Goal: Task Accomplishment & Management: Manage account settings

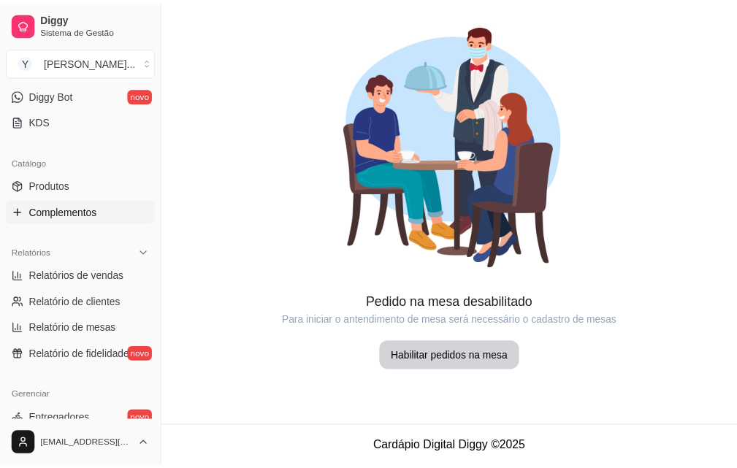
scroll to position [365, 0]
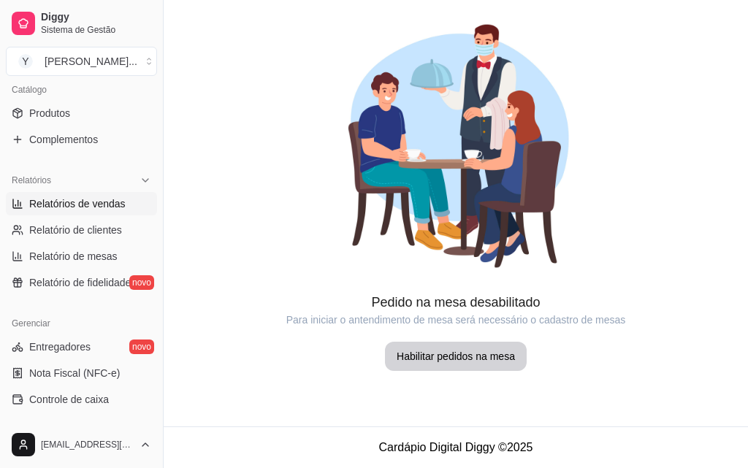
click at [96, 207] on span "Relatórios de vendas" at bounding box center [77, 203] width 96 height 15
select select "ALL"
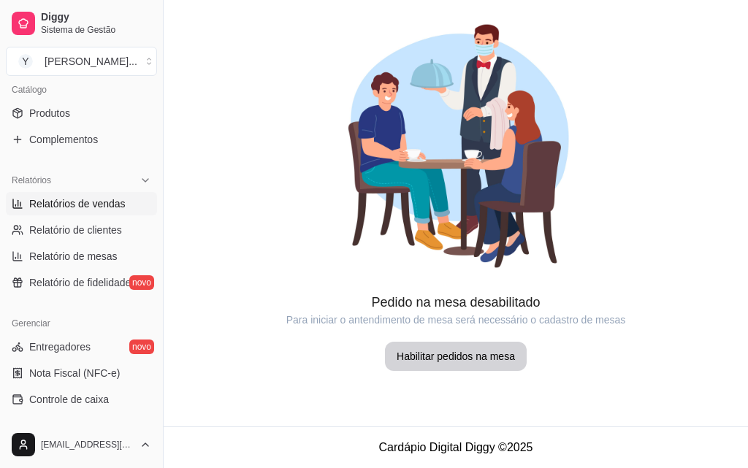
select select "0"
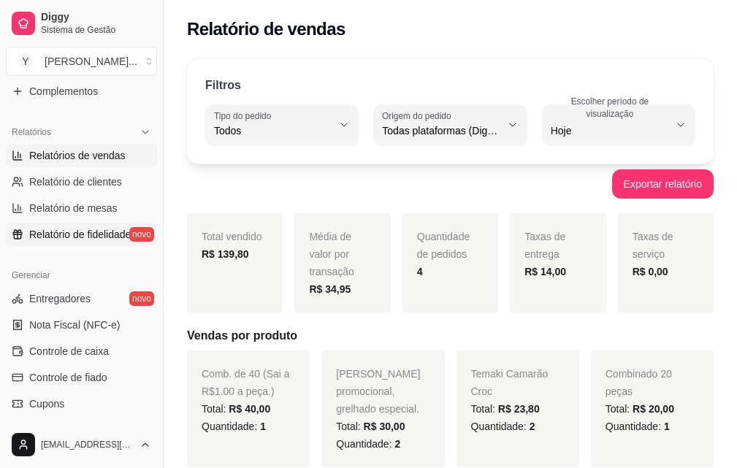
scroll to position [438, 0]
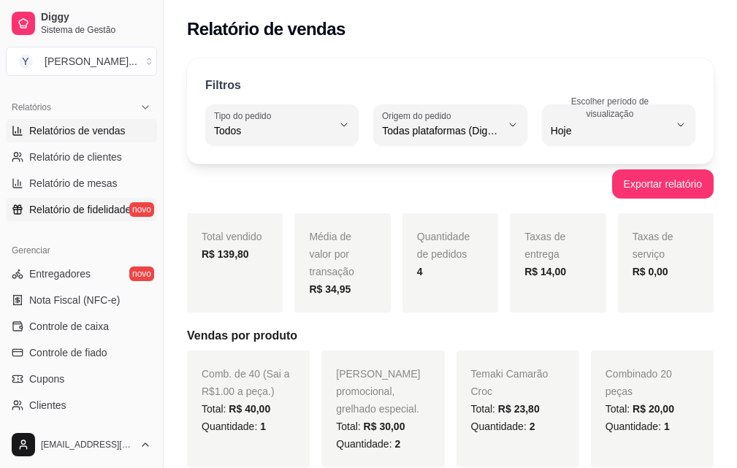
click at [84, 204] on span "Relatório de fidelidade" at bounding box center [80, 209] width 102 height 15
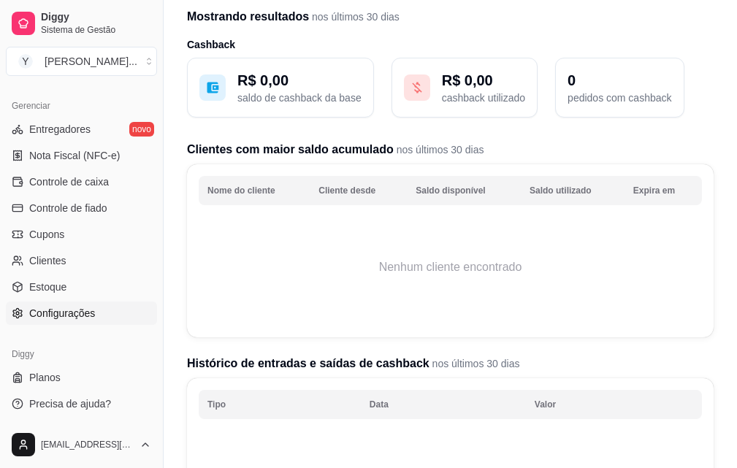
scroll to position [73, 0]
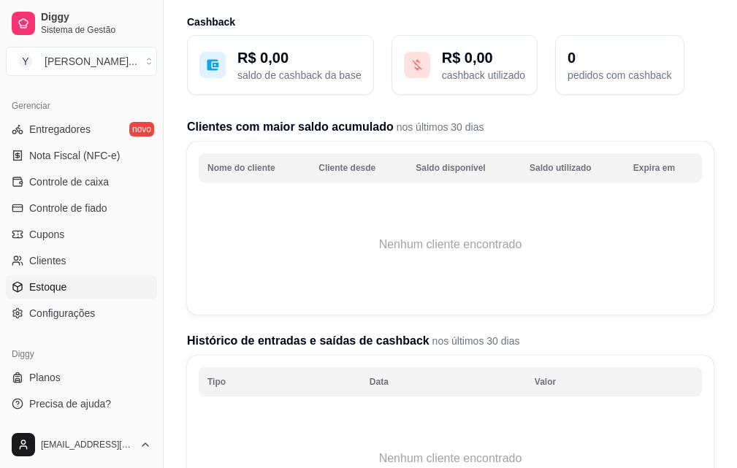
click at [53, 285] on span "Estoque" at bounding box center [47, 287] width 37 height 15
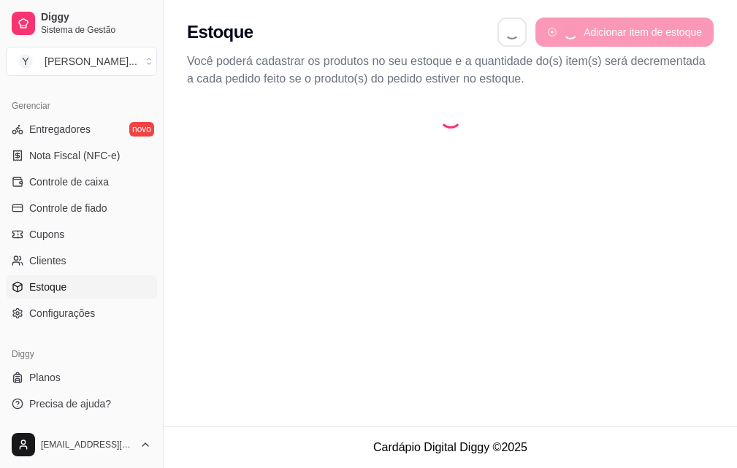
select select "QUANTITY_ORDER"
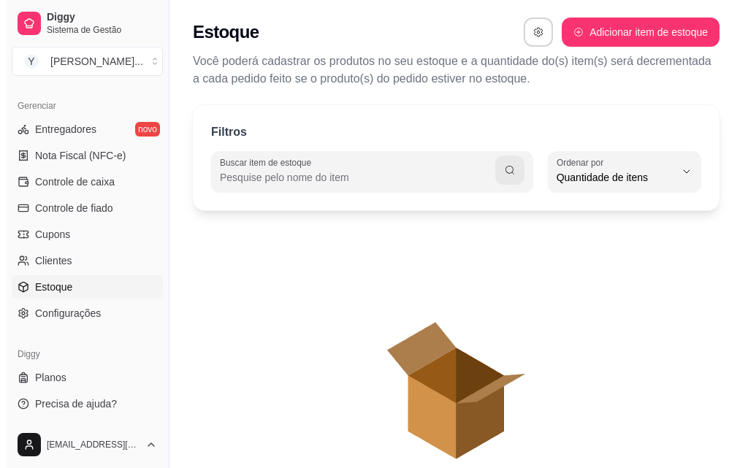
scroll to position [14, 0]
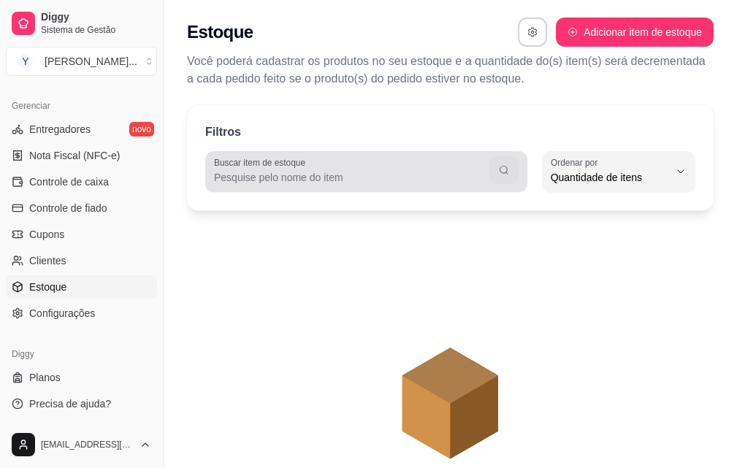
click at [502, 172] on icon "button" at bounding box center [504, 170] width 12 height 12
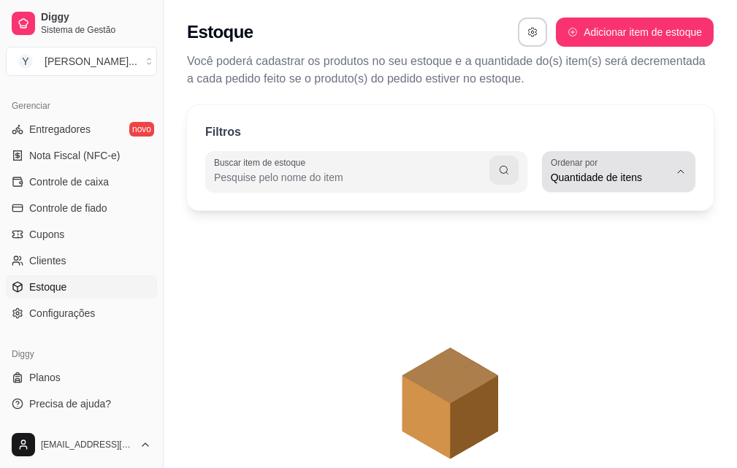
click at [686, 169] on button "Ordenar por Quantidade de itens" at bounding box center [618, 171] width 153 height 41
click at [689, 168] on button "Ordenar por Quantidade de itens" at bounding box center [618, 171] width 153 height 41
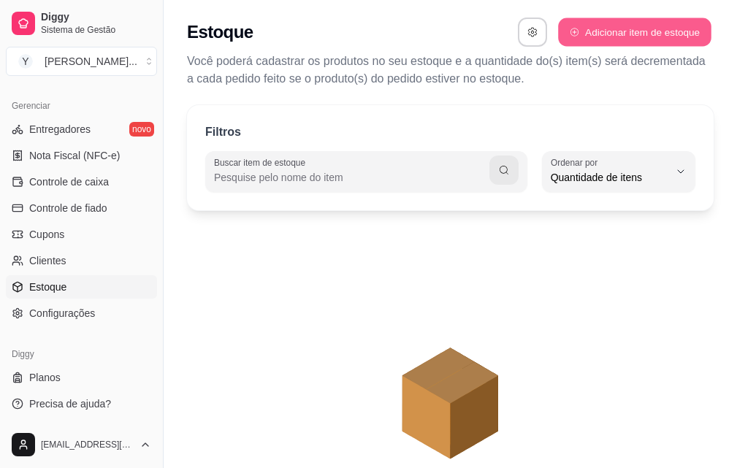
click at [628, 34] on button "Adicionar item de estoque" at bounding box center [634, 32] width 153 height 28
select select "UN"
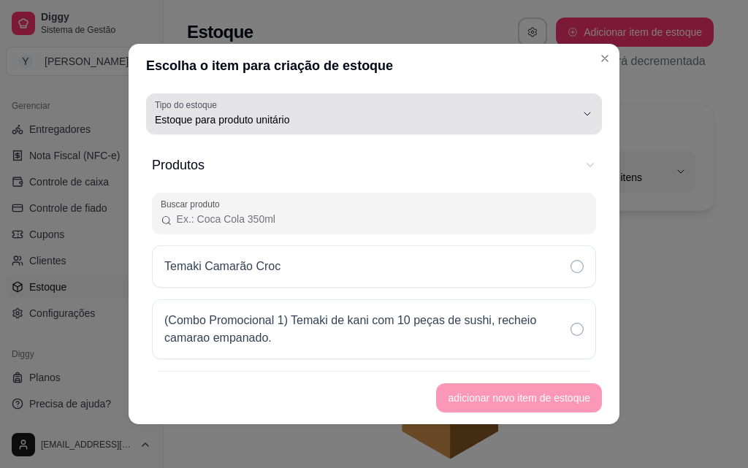
click at [581, 113] on icon "button" at bounding box center [587, 114] width 12 height 12
click at [581, 111] on icon "button" at bounding box center [587, 114] width 12 height 12
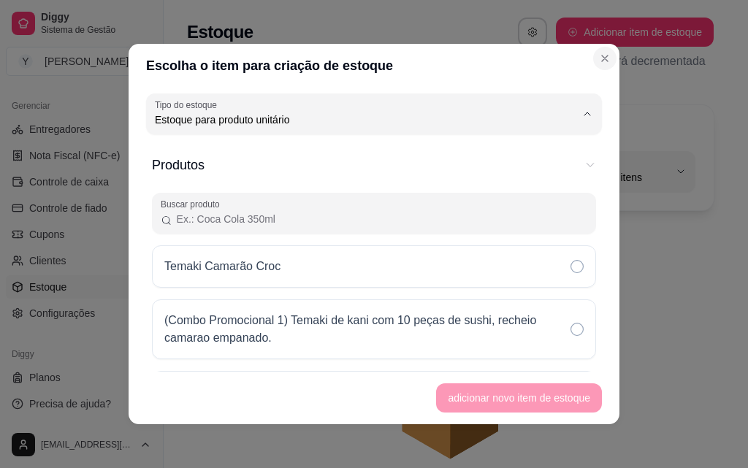
click at [605, 61] on button "Close" at bounding box center [604, 58] width 23 height 23
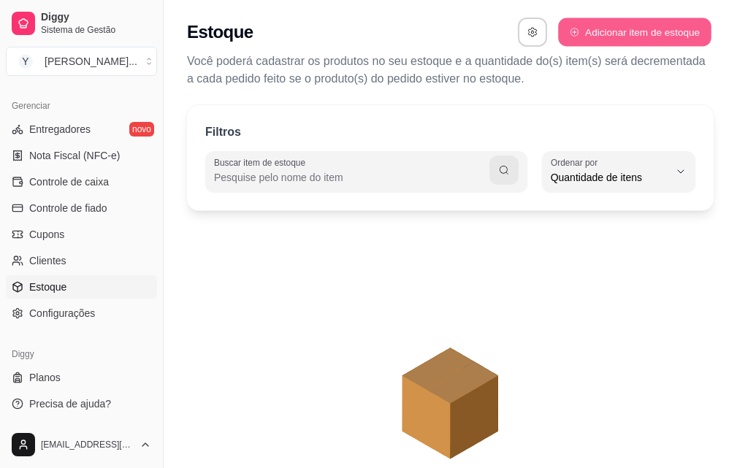
click at [664, 31] on button "Adicionar item de estoque" at bounding box center [634, 32] width 153 height 28
select select "UN"
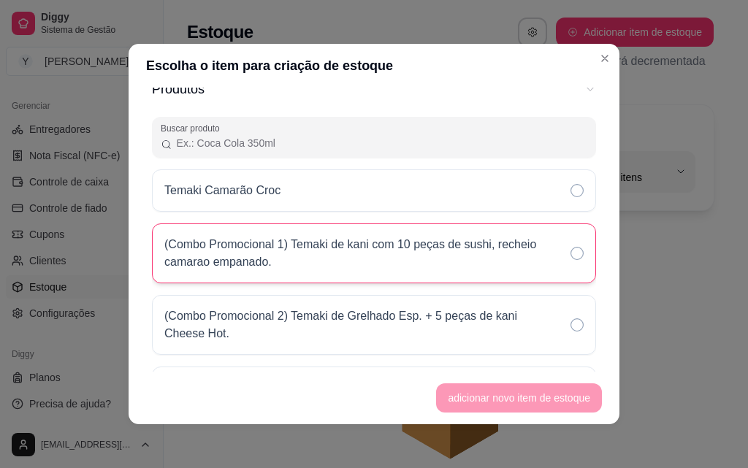
scroll to position [0, 0]
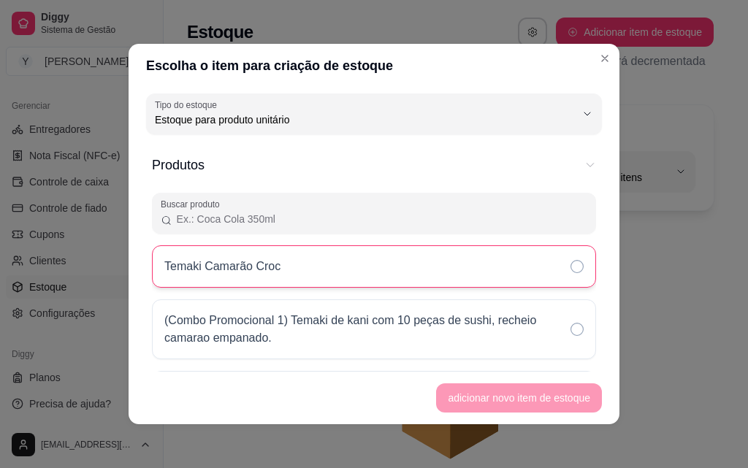
click at [570, 267] on icon at bounding box center [576, 266] width 13 height 13
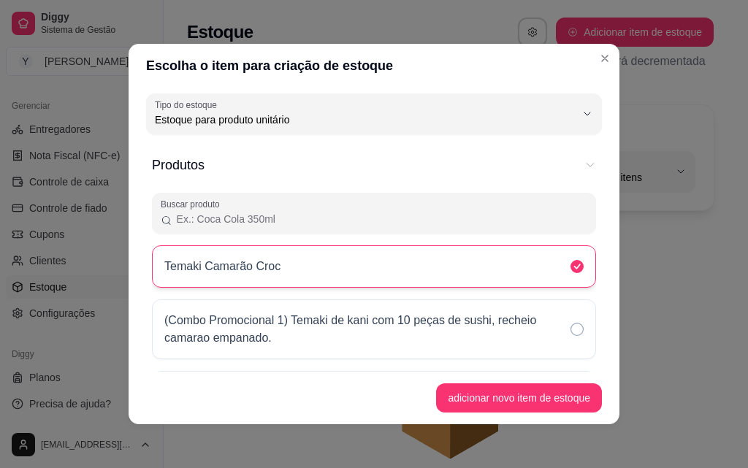
click at [570, 267] on icon at bounding box center [576, 266] width 13 height 13
click at [570, 264] on icon at bounding box center [576, 266] width 13 height 13
click at [570, 268] on icon at bounding box center [576, 266] width 13 height 13
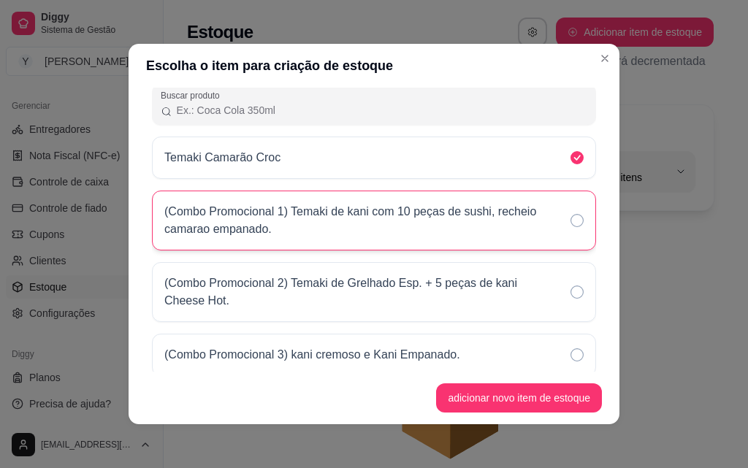
scroll to position [73, 0]
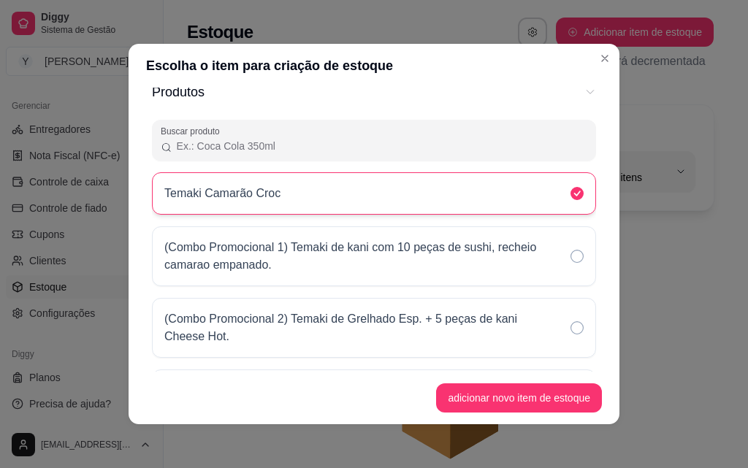
click at [570, 193] on icon at bounding box center [576, 193] width 13 height 13
click at [456, 196] on div "Temaki Camarão Croc" at bounding box center [374, 193] width 444 height 42
click at [424, 189] on div "Temaki Camarão Croc" at bounding box center [374, 193] width 444 height 42
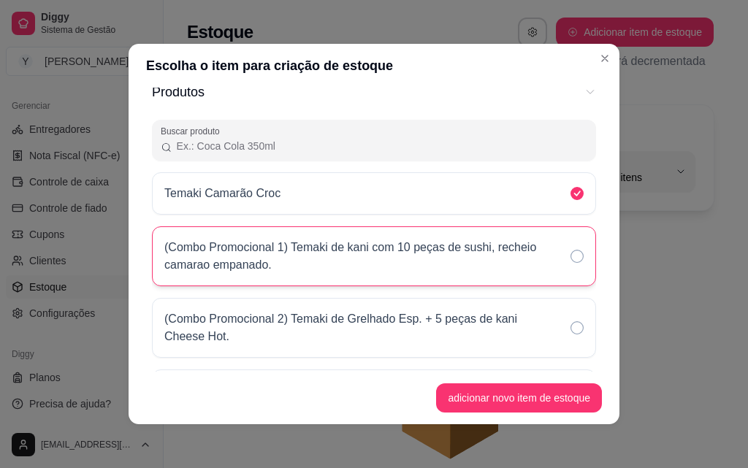
click at [570, 258] on icon at bounding box center [576, 256] width 13 height 13
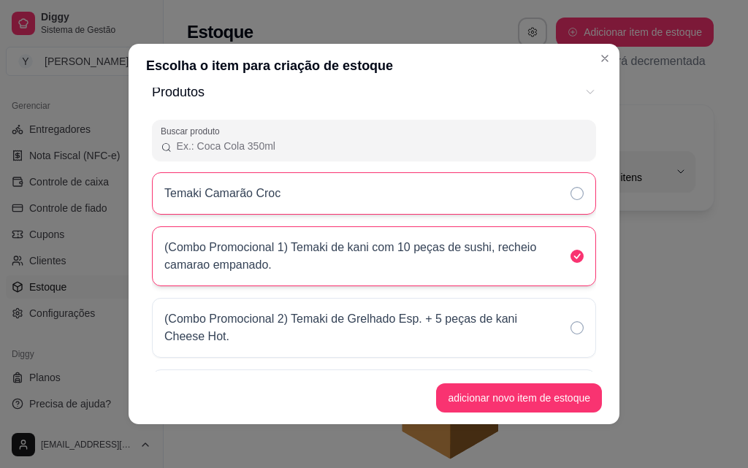
click at [570, 194] on icon at bounding box center [576, 193] width 13 height 13
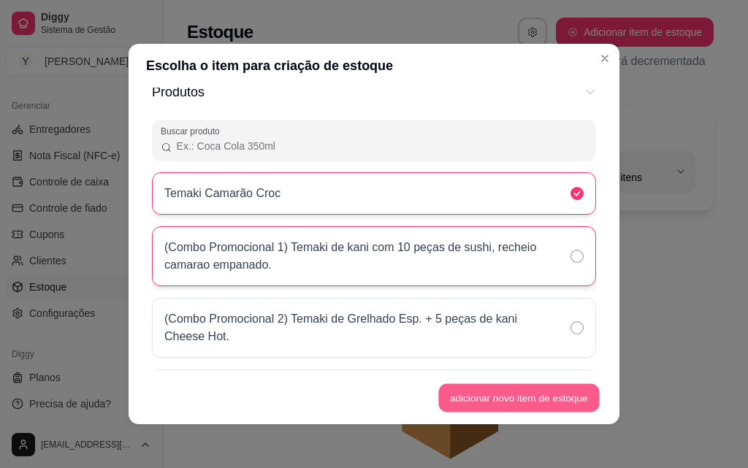
click at [525, 400] on button "adicionar novo item de estoque" at bounding box center [519, 398] width 161 height 28
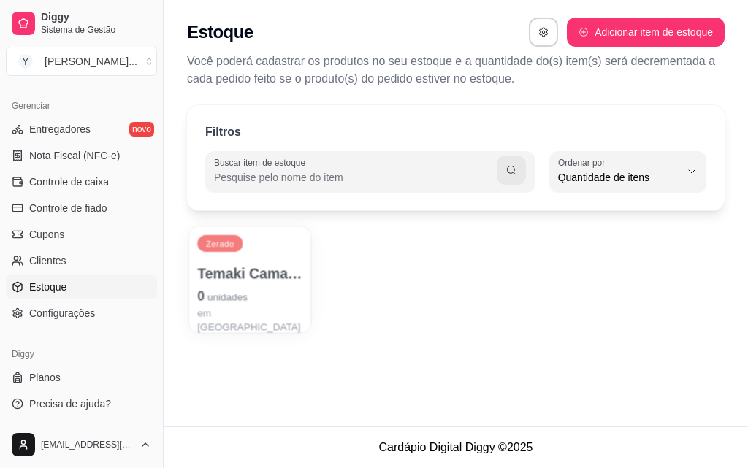
click at [225, 244] on p "Zerado" at bounding box center [220, 244] width 28 height 12
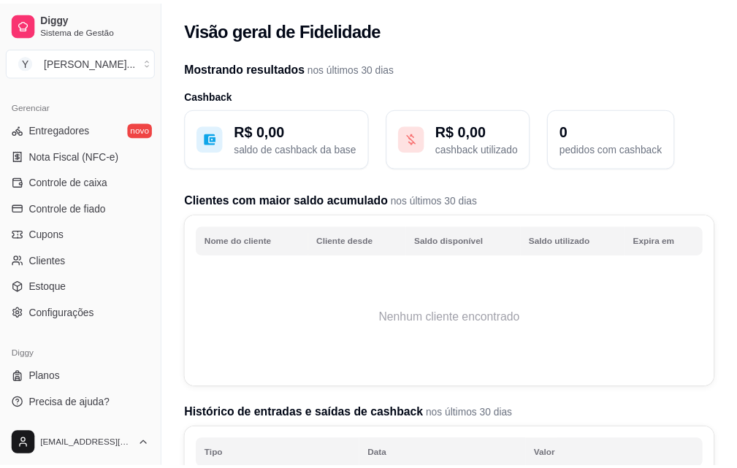
scroll to position [73, 0]
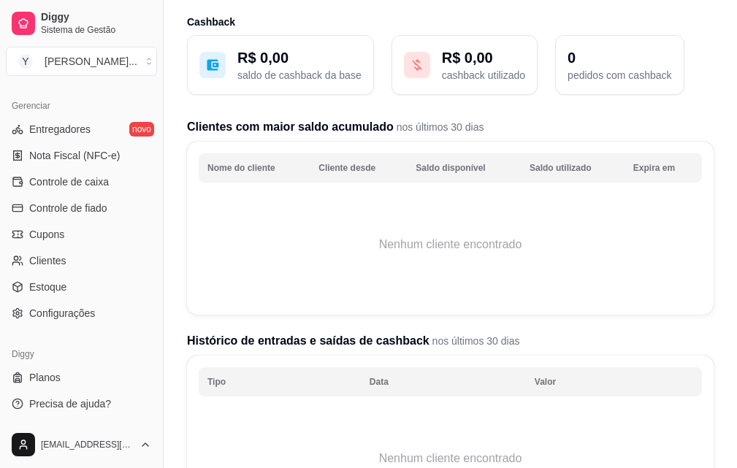
select select "ALL"
select select "0"
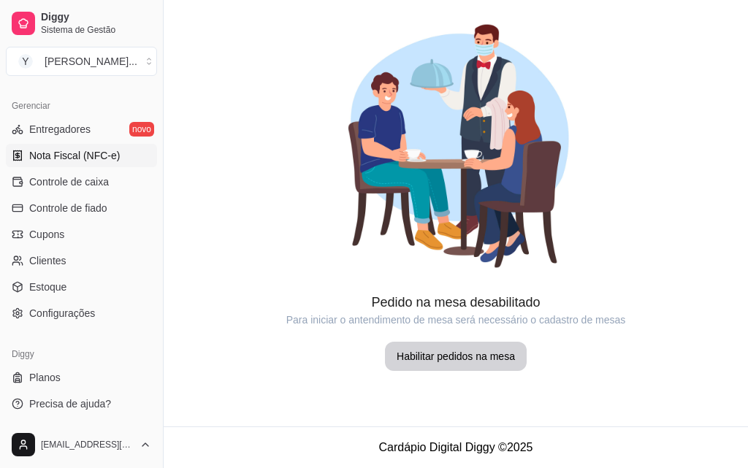
click at [47, 156] on span "Nota Fiscal (NFC-e)" at bounding box center [74, 155] width 91 height 15
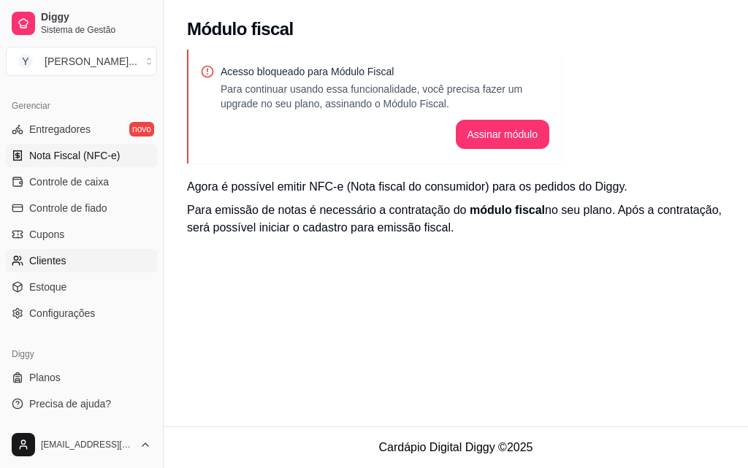
click at [40, 260] on span "Clientes" at bounding box center [47, 260] width 37 height 15
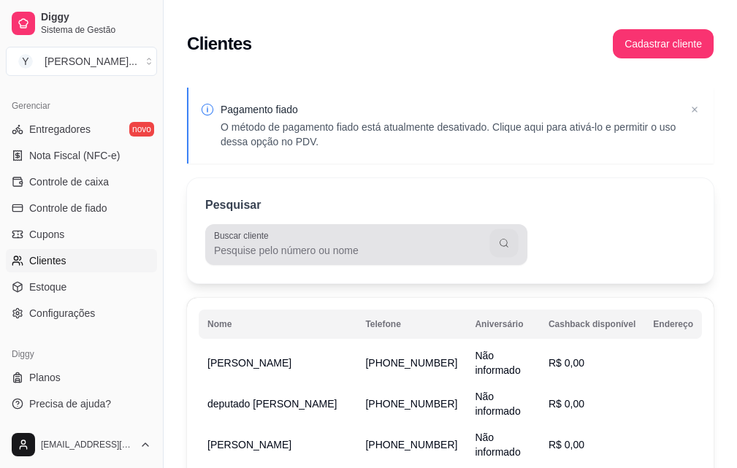
click at [495, 241] on button "button" at bounding box center [503, 243] width 28 height 28
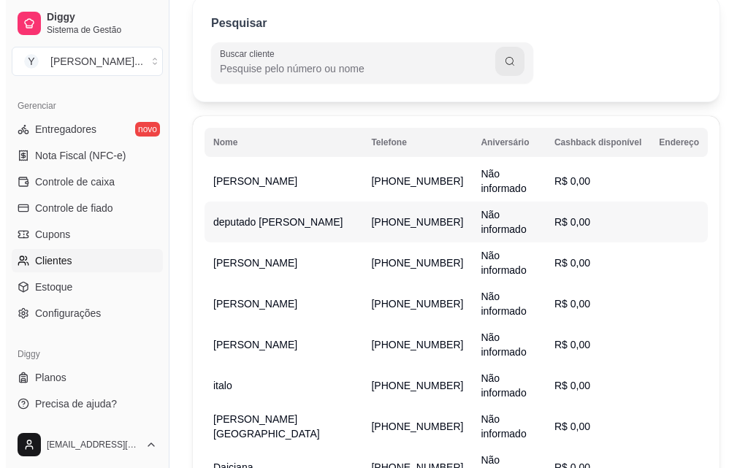
scroll to position [243, 0]
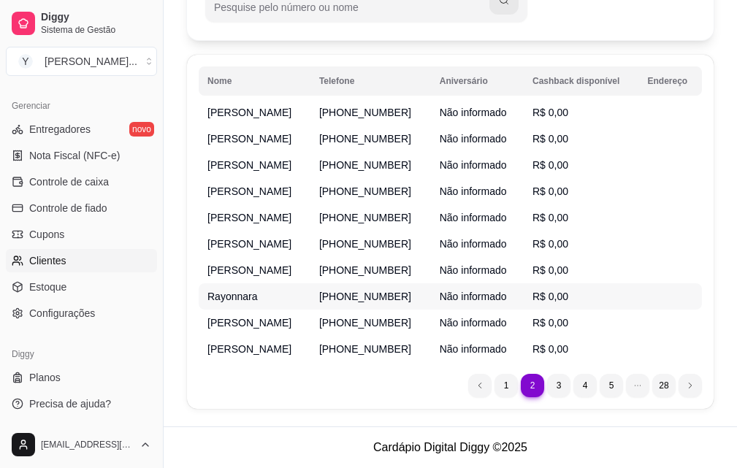
click at [339, 302] on td "[PHONE_NUMBER]" at bounding box center [370, 296] width 120 height 26
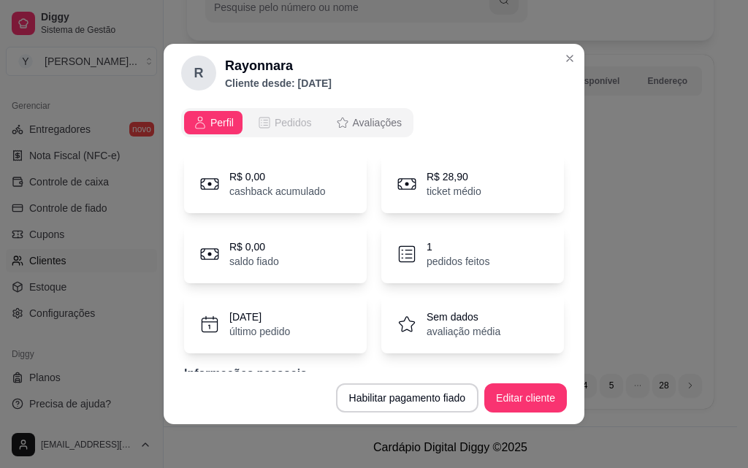
click at [288, 125] on span "Pedidos" at bounding box center [293, 122] width 37 height 15
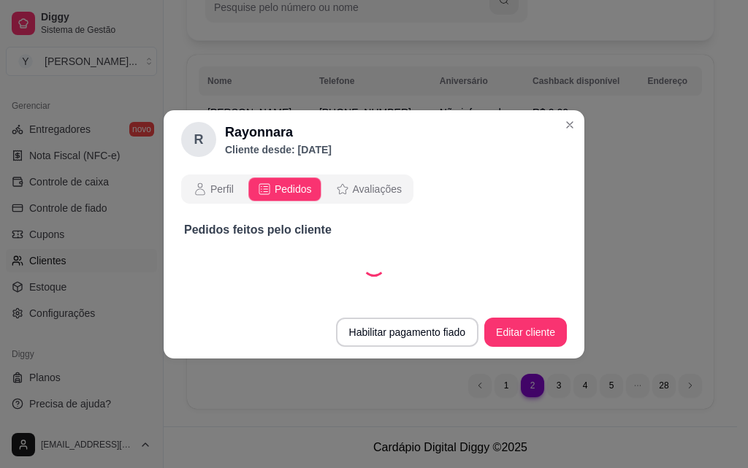
click at [287, 129] on h2 "Rayonnara" at bounding box center [278, 132] width 107 height 20
click at [353, 194] on span "Avaliações" at bounding box center [377, 189] width 49 height 15
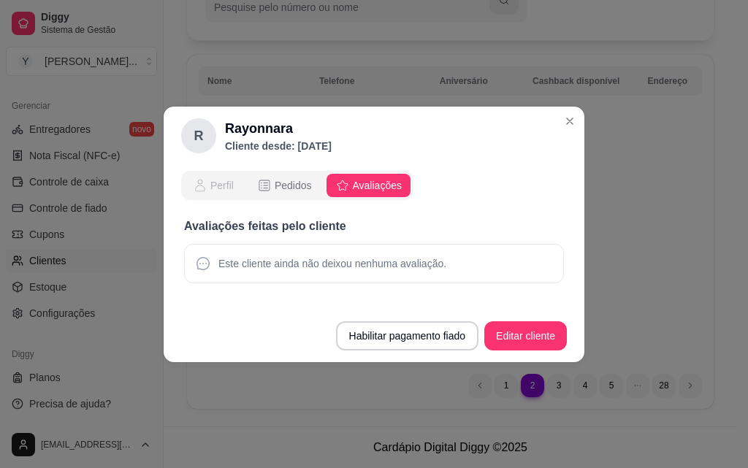
click at [209, 179] on div "Perfil" at bounding box center [213, 185] width 41 height 15
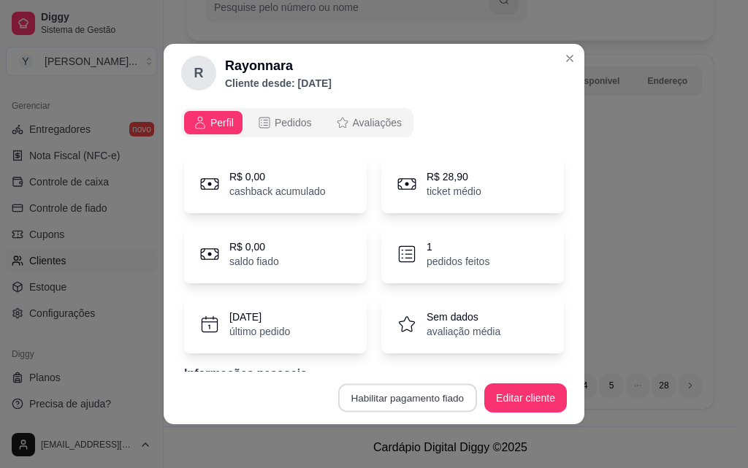
click at [391, 398] on button "Habilitar pagamento fiado" at bounding box center [406, 398] width 139 height 28
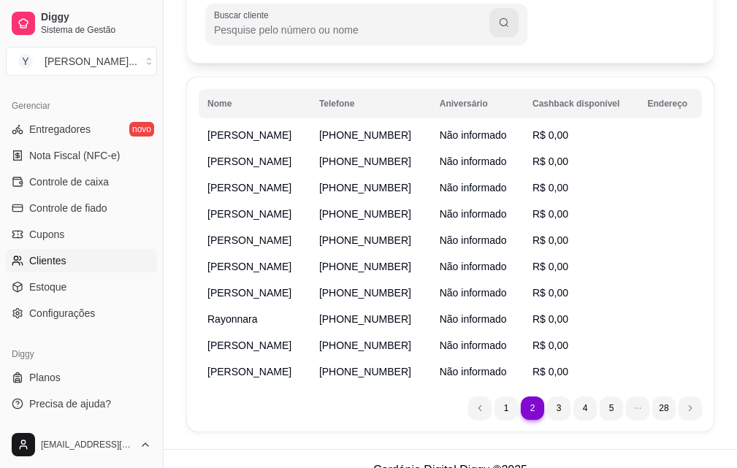
scroll to position [146, 0]
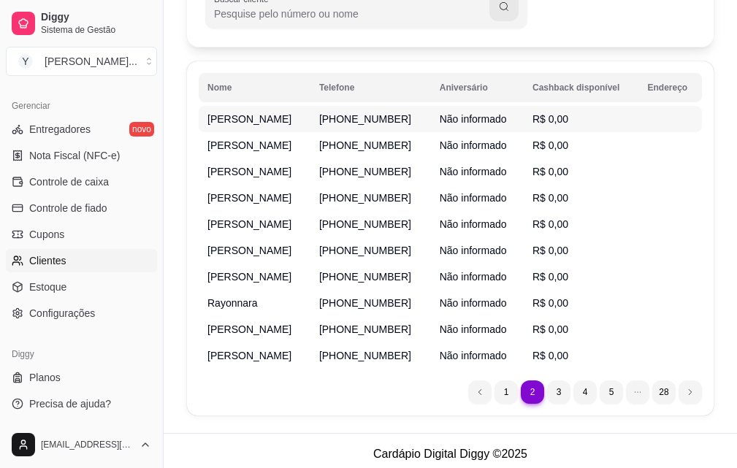
click at [229, 118] on span "[PERSON_NAME]" at bounding box center [249, 119] width 84 height 12
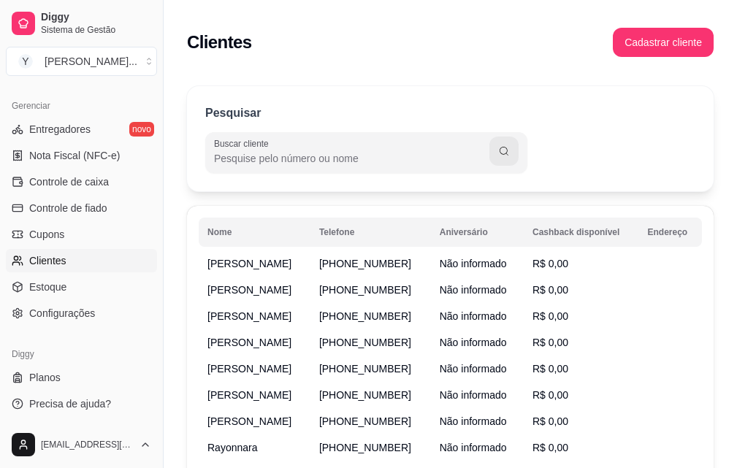
scroll to position [0, 0]
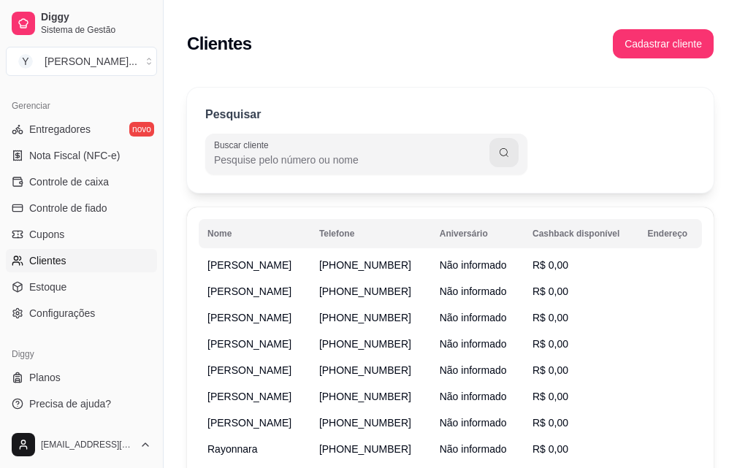
click at [76, 256] on link "Clientes" at bounding box center [81, 260] width 151 height 23
click at [139, 69] on button "Y [PERSON_NAME] ..." at bounding box center [81, 61] width 151 height 29
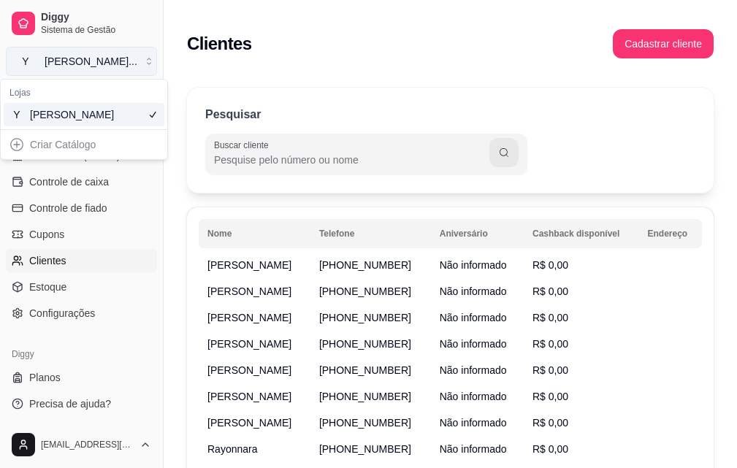
click at [138, 61] on button "Y [PERSON_NAME] ..." at bounding box center [81, 61] width 151 height 29
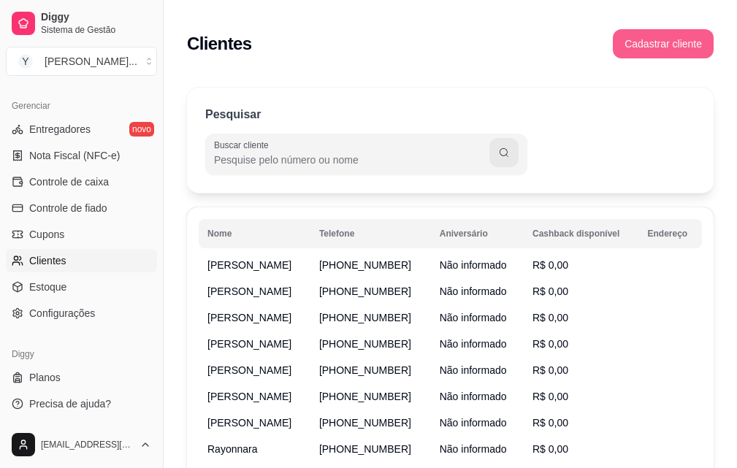
click at [651, 44] on button "Cadastrar cliente" at bounding box center [663, 43] width 101 height 29
click at [678, 42] on button "Cadastrar cliente" at bounding box center [663, 44] width 98 height 28
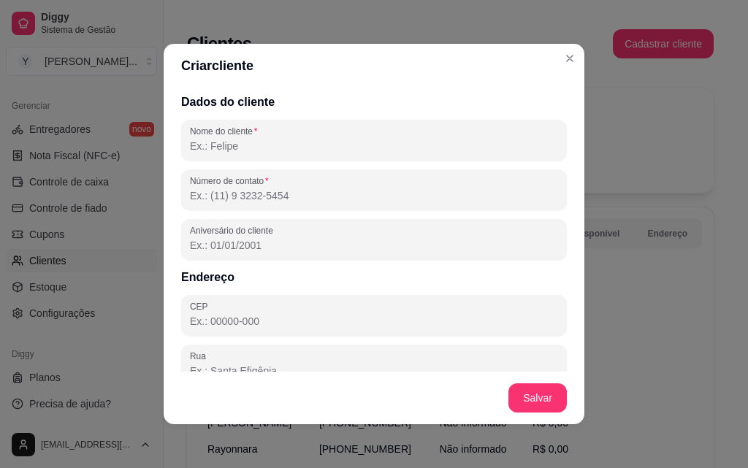
click at [238, 152] on input "Nome do cliente" at bounding box center [374, 146] width 368 height 15
type input "t"
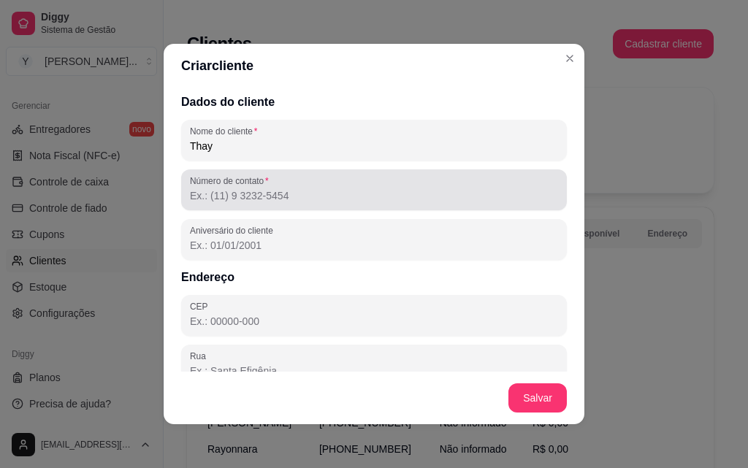
type input "Thay"
click at [277, 204] on div "Número de contato" at bounding box center [374, 189] width 386 height 41
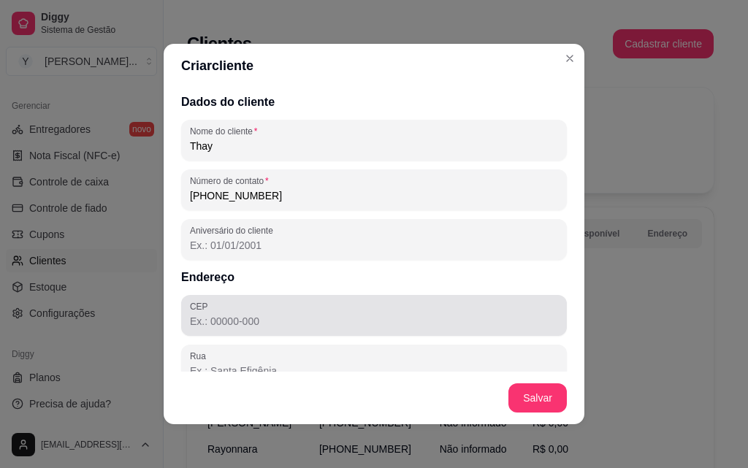
type input "[PHONE_NUMBER]"
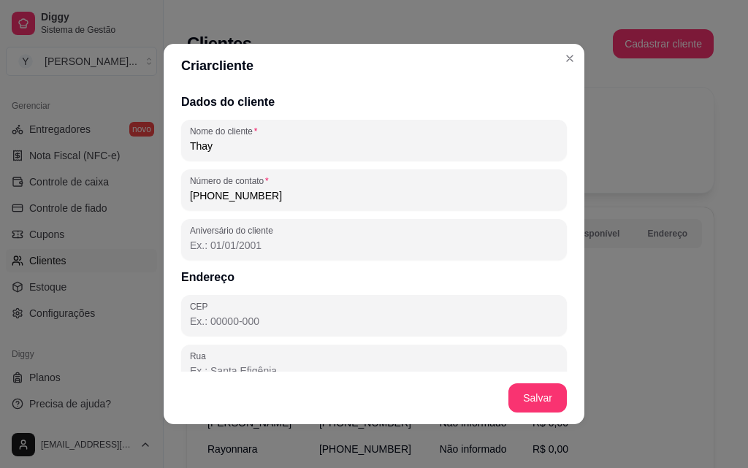
click at [237, 321] on input "CEP" at bounding box center [374, 321] width 368 height 15
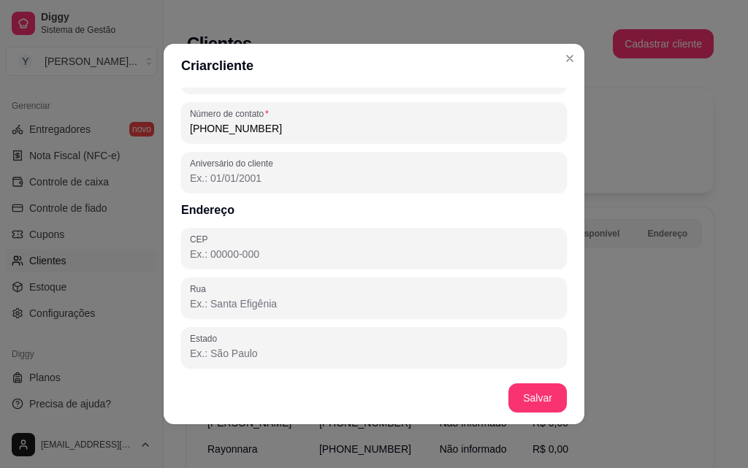
scroll to position [146, 0]
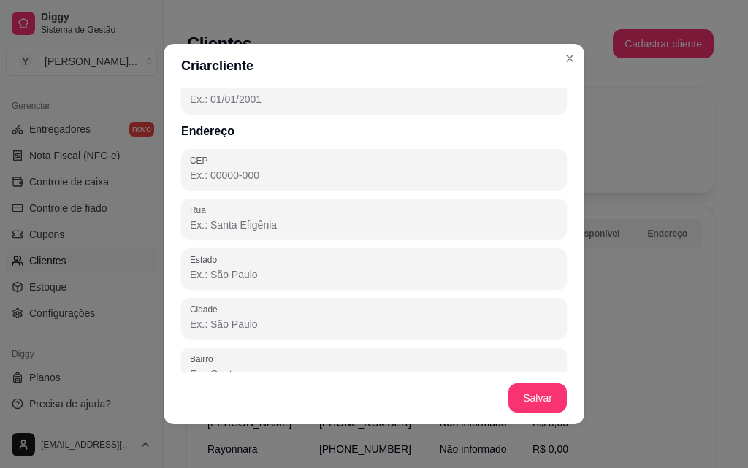
click at [229, 223] on input "Rua" at bounding box center [374, 225] width 368 height 15
type input "Farmacêutico [PERSON_NAME]"
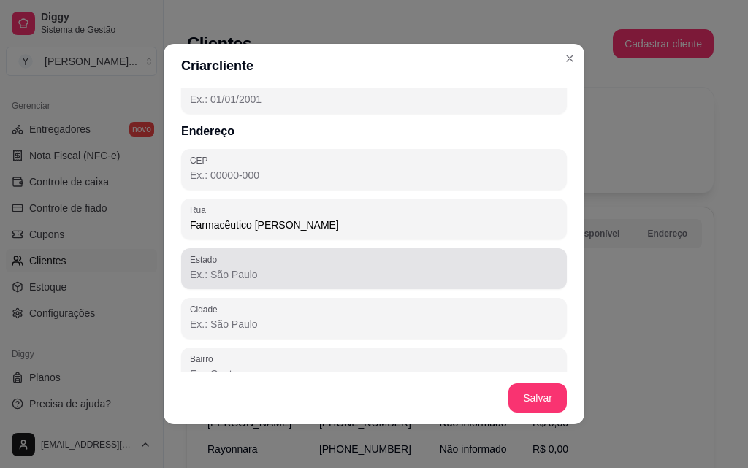
click at [259, 270] on input "Estado" at bounding box center [374, 274] width 368 height 15
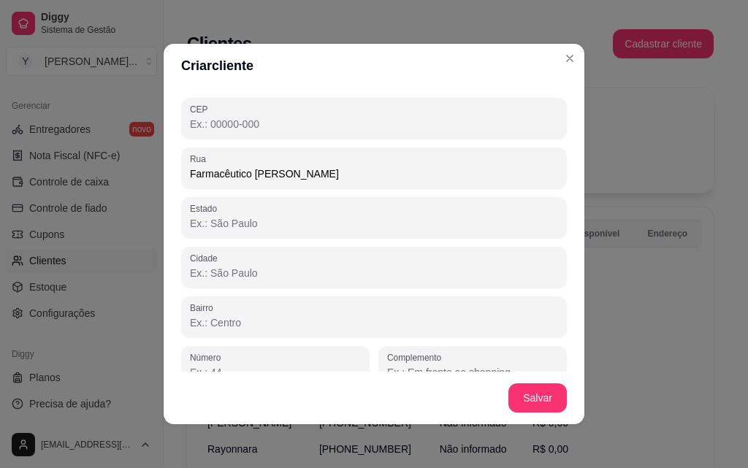
scroll to position [218, 0]
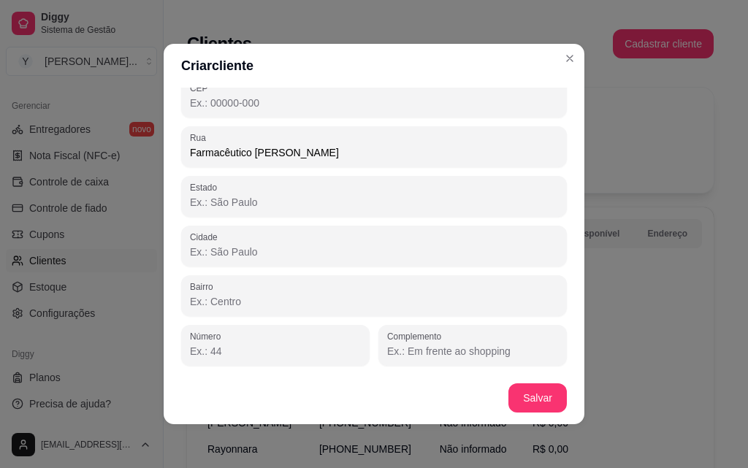
click at [263, 207] on input "Estado" at bounding box center [374, 202] width 368 height 15
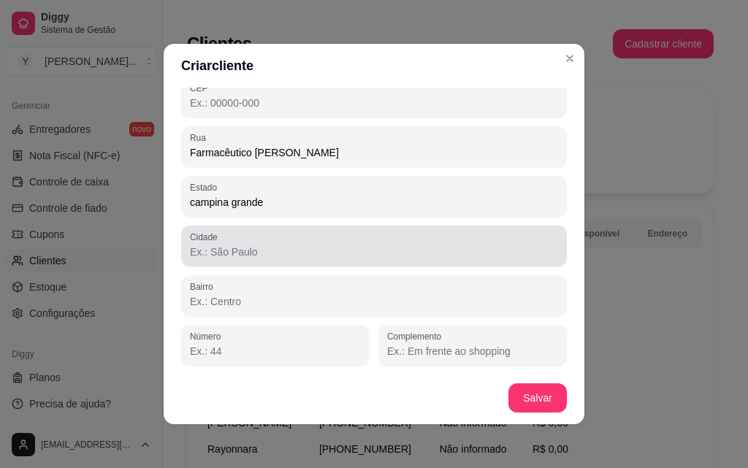
click at [265, 241] on div at bounding box center [374, 245] width 368 height 29
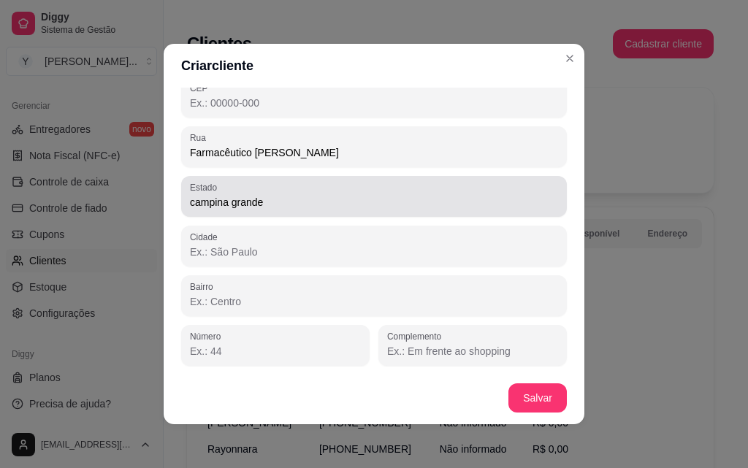
click at [305, 194] on div "campina grande" at bounding box center [374, 196] width 368 height 29
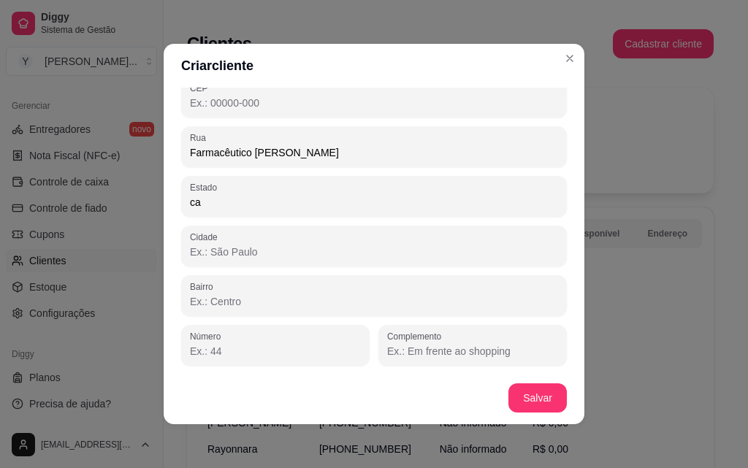
type input "c"
click at [266, 305] on input "Bairro" at bounding box center [374, 301] width 368 height 15
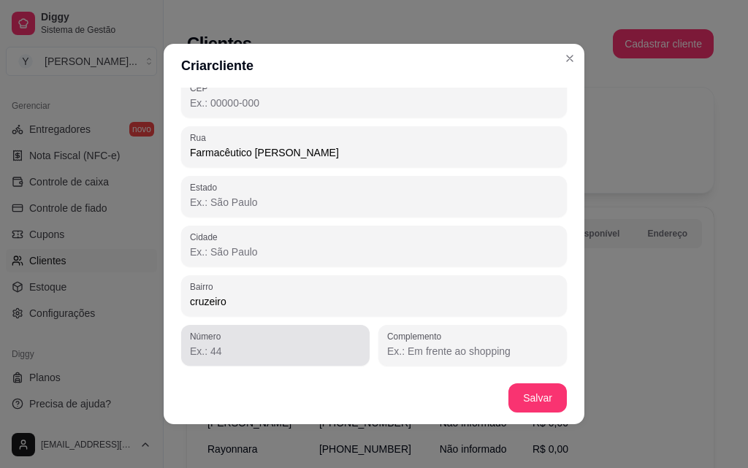
type input "cruzeiro"
click at [244, 351] on input "Número" at bounding box center [275, 351] width 171 height 15
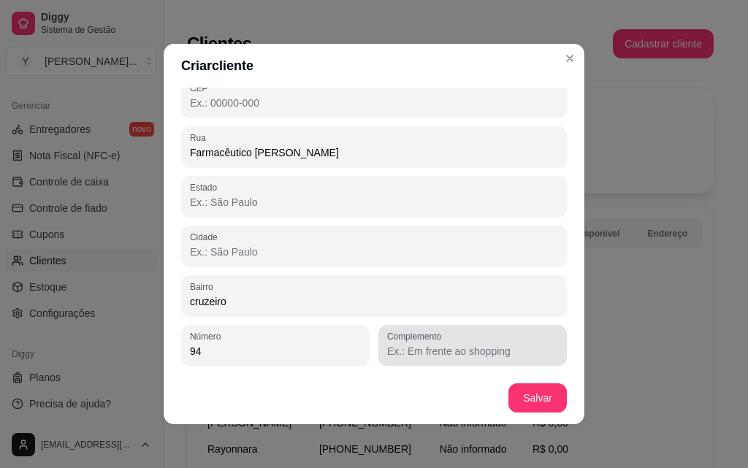
type input "94"
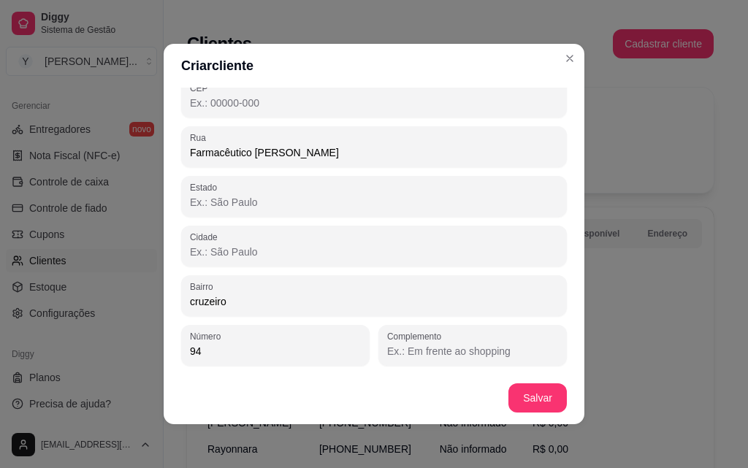
click at [420, 356] on input "Complemento" at bounding box center [472, 351] width 171 height 15
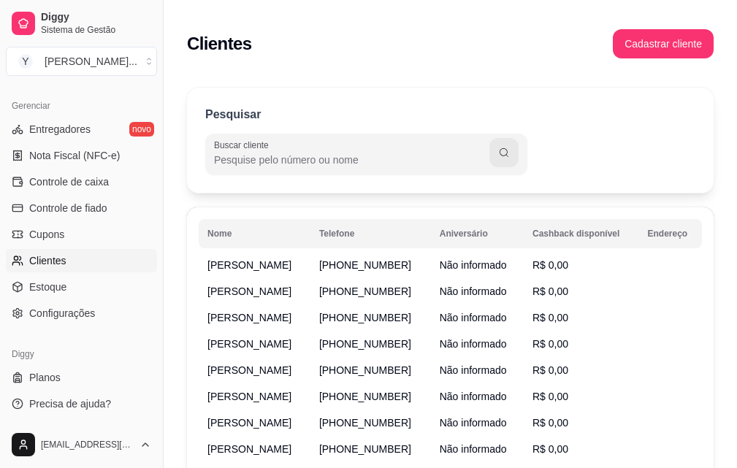
click at [566, 61] on div "Clientes Cadastrar cliente" at bounding box center [450, 44] width 526 height 53
click at [249, 266] on span "[PERSON_NAME]" at bounding box center [249, 265] width 84 height 12
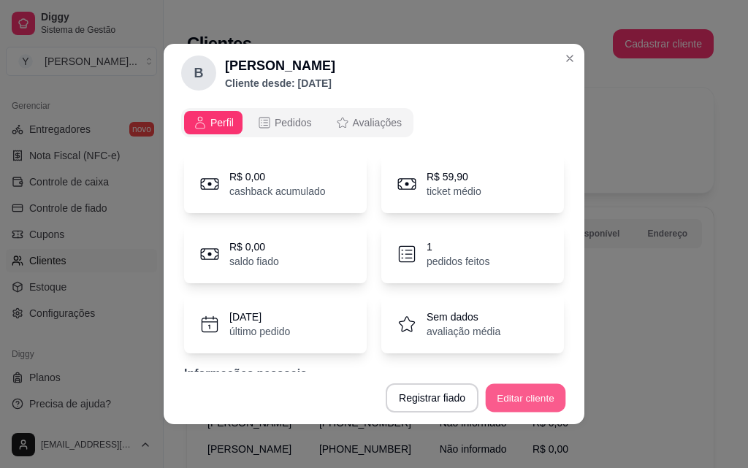
click at [517, 394] on button "Editar cliente" at bounding box center [526, 398] width 80 height 28
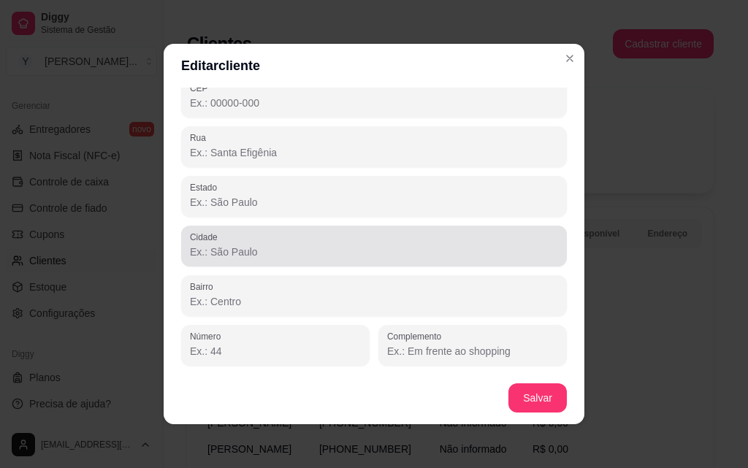
scroll to position [3, 0]
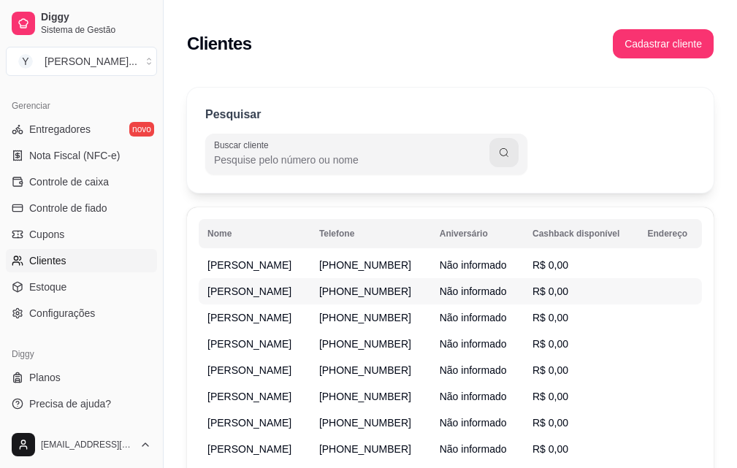
click at [256, 296] on span "[PERSON_NAME]" at bounding box center [249, 292] width 84 height 12
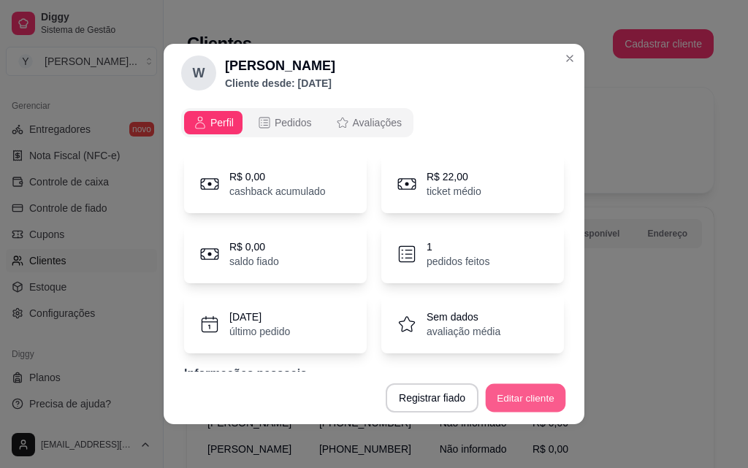
click at [544, 397] on button "Editar cliente" at bounding box center [526, 398] width 80 height 28
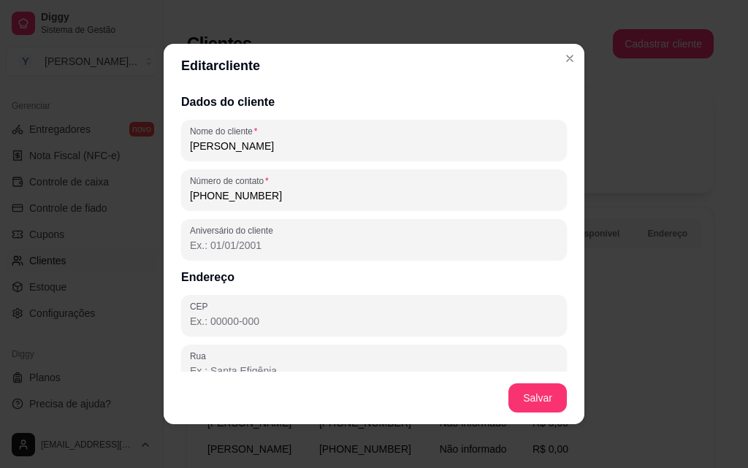
click at [322, 148] on input "[PERSON_NAME]" at bounding box center [374, 146] width 368 height 15
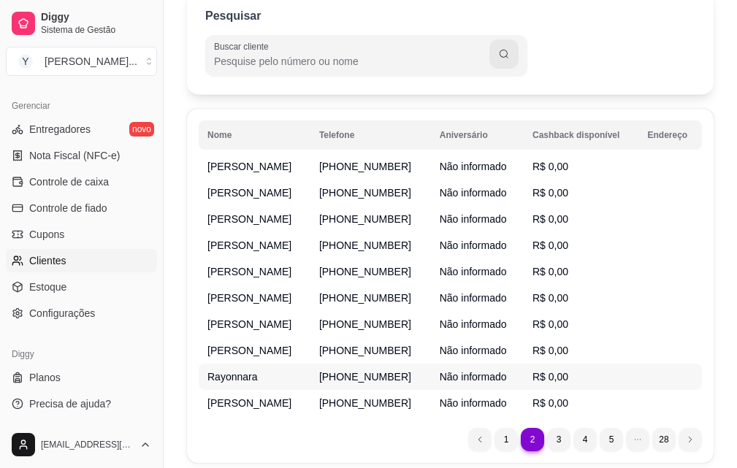
scroll to position [0, 0]
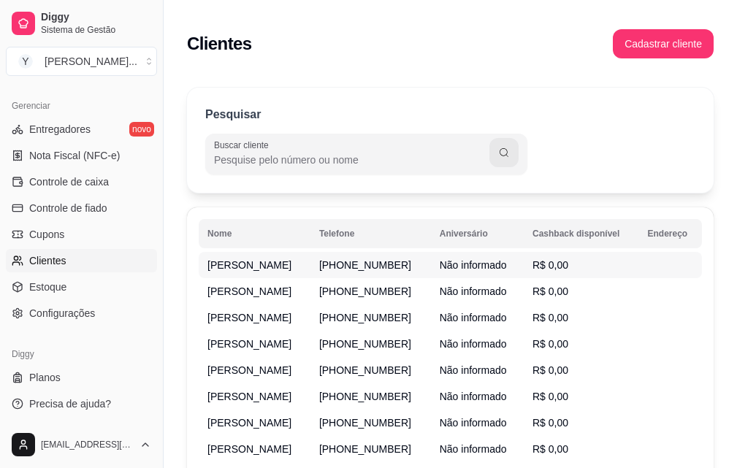
click at [277, 265] on td "[PERSON_NAME]" at bounding box center [255, 265] width 112 height 26
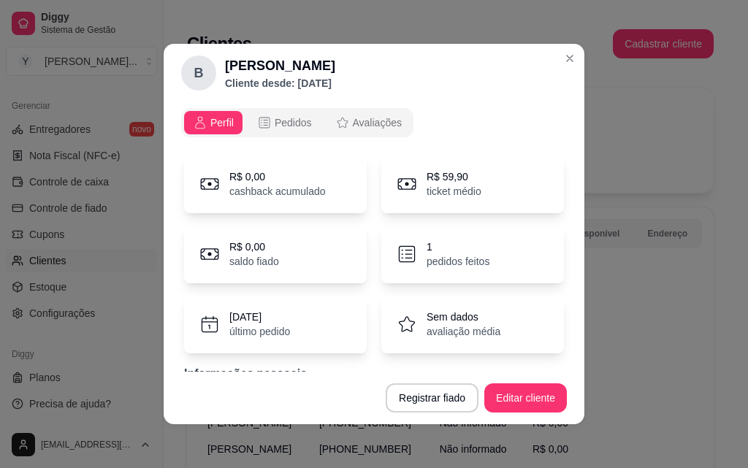
click at [319, 380] on footer "Registrar fiado Editar cliente" at bounding box center [374, 398] width 421 height 53
click at [283, 115] on button "Pedidos" at bounding box center [284, 122] width 72 height 23
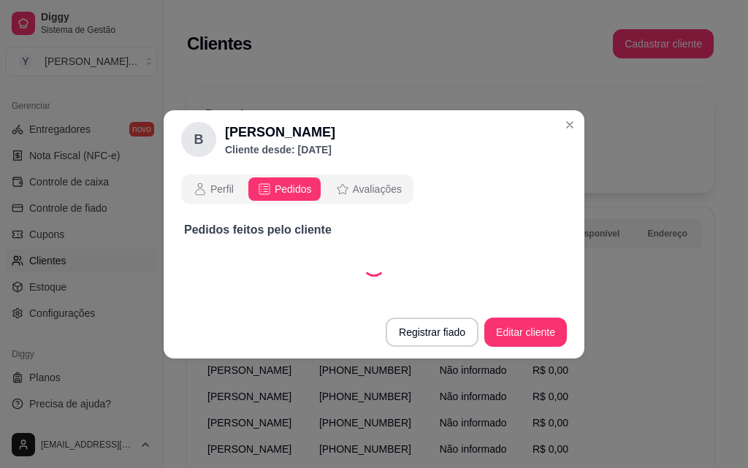
select select "30"
select select "ALL"
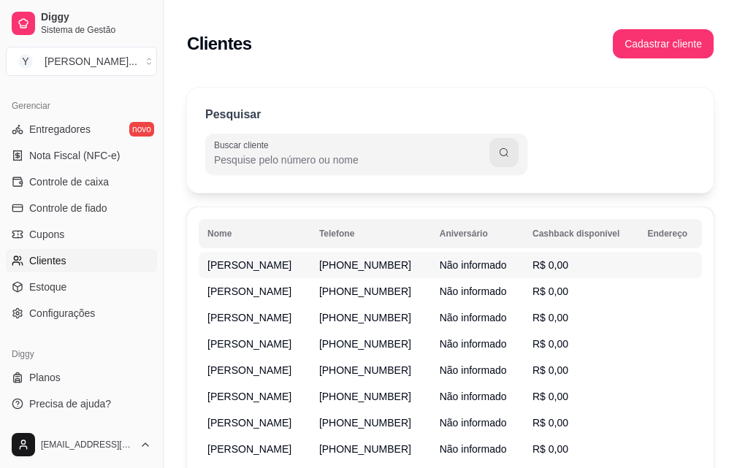
click at [240, 265] on span "[PERSON_NAME]" at bounding box center [249, 265] width 84 height 12
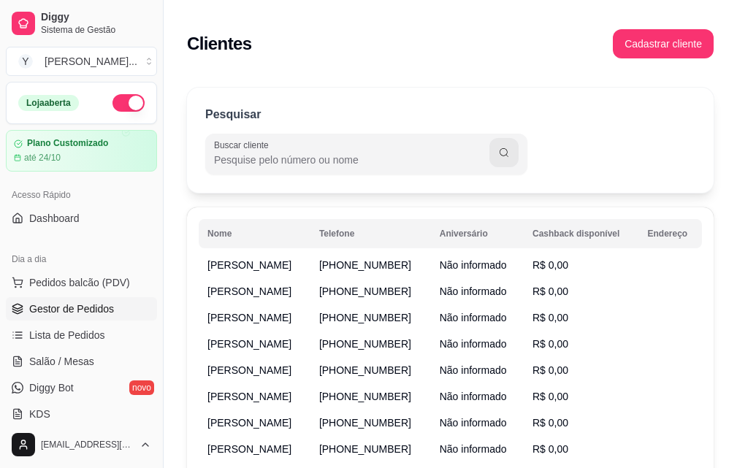
click at [80, 311] on span "Gestor de Pedidos" at bounding box center [71, 309] width 85 height 15
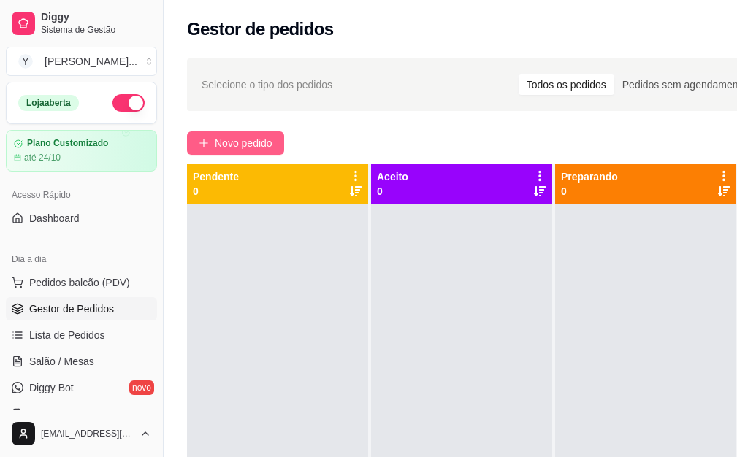
click at [252, 142] on span "Novo pedido" at bounding box center [244, 143] width 58 height 16
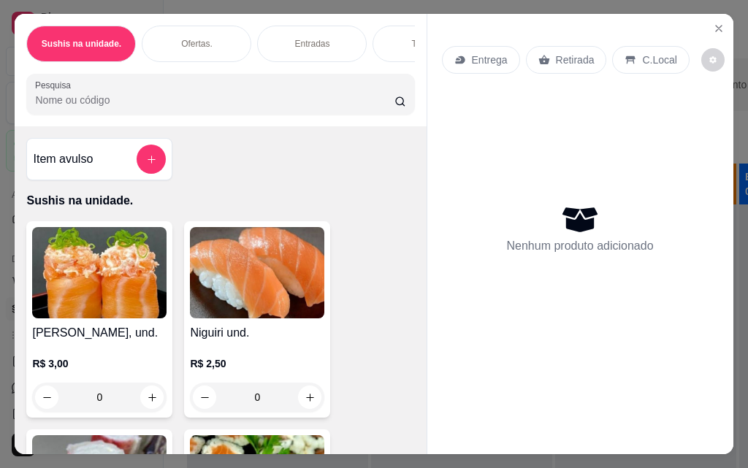
click at [137, 107] on input "Pesquisa" at bounding box center [214, 100] width 359 height 15
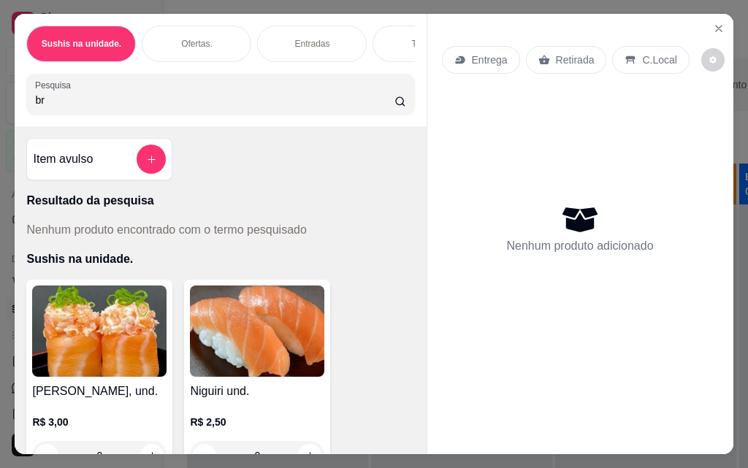
type input "b"
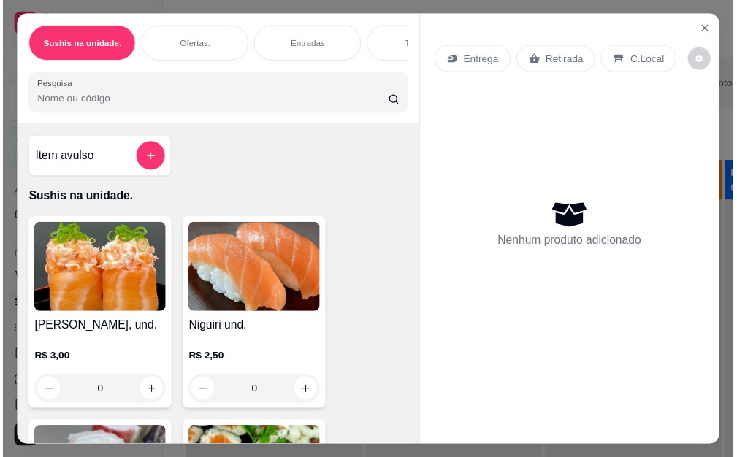
scroll to position [73, 0]
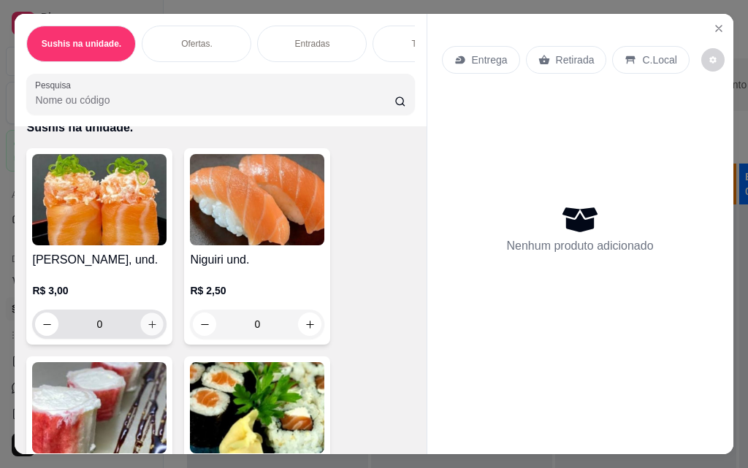
click at [147, 329] on icon "increase-product-quantity" at bounding box center [152, 324] width 11 height 11
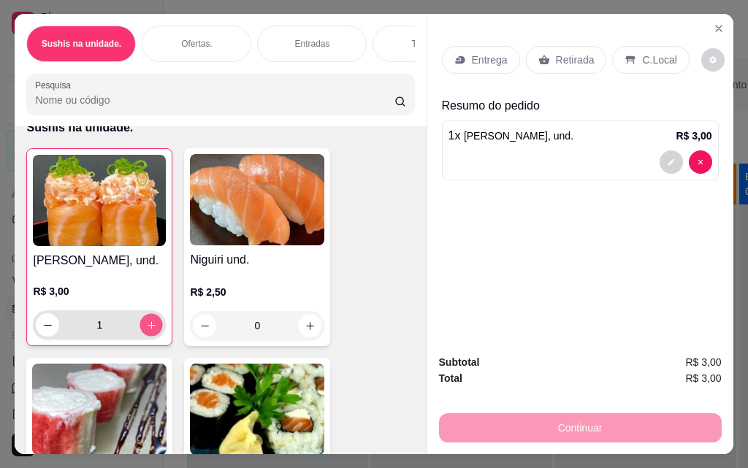
click at [146, 329] on icon "increase-product-quantity" at bounding box center [151, 325] width 11 height 11
type input "2"
click at [598, 425] on div "Continuar" at bounding box center [580, 426] width 283 height 33
click at [472, 55] on p "Entrega" at bounding box center [490, 60] width 36 height 15
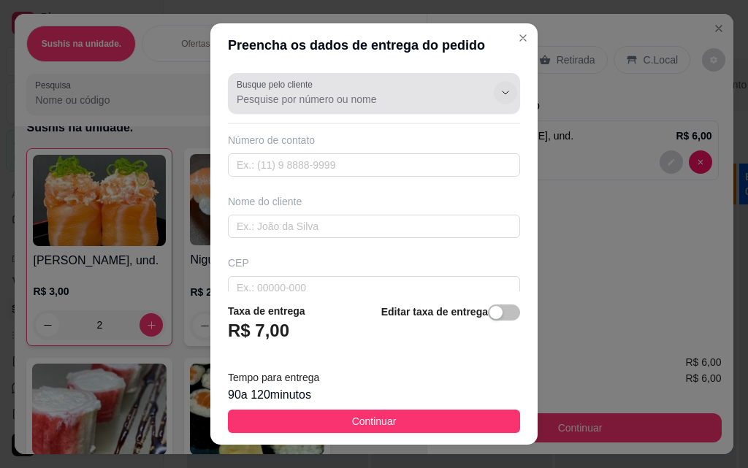
click at [499, 90] on icon "Show suggestions" at bounding box center [505, 93] width 12 height 12
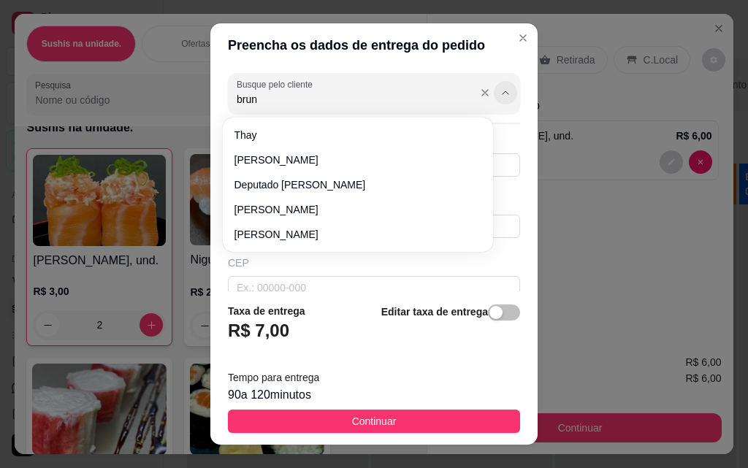
type input "bruna"
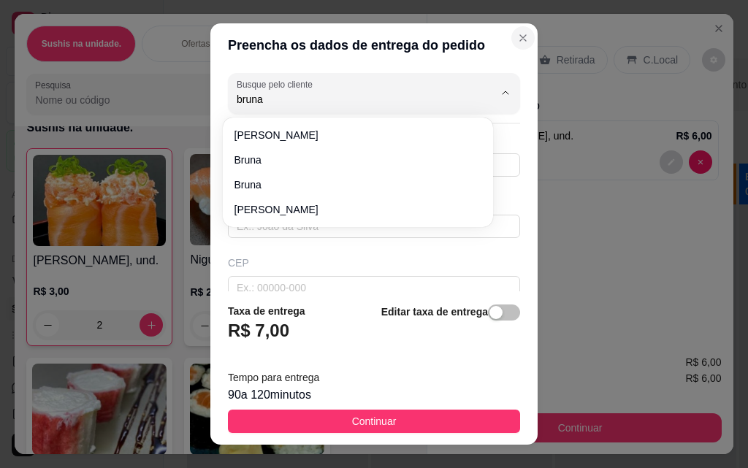
click at [517, 38] on icon "Close" at bounding box center [523, 38] width 12 height 12
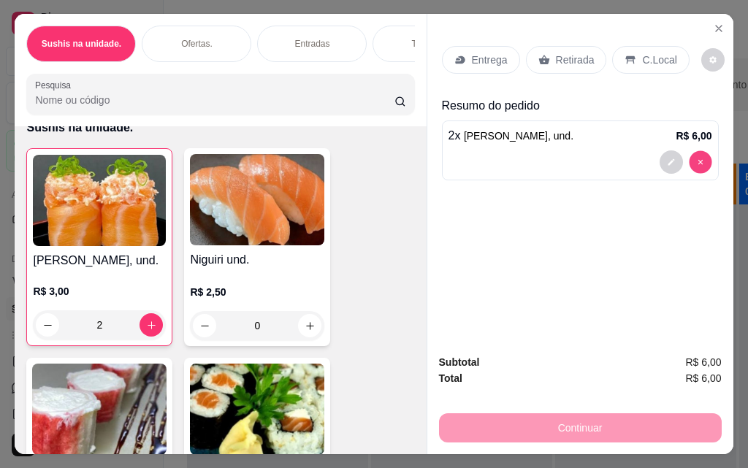
type input "0"
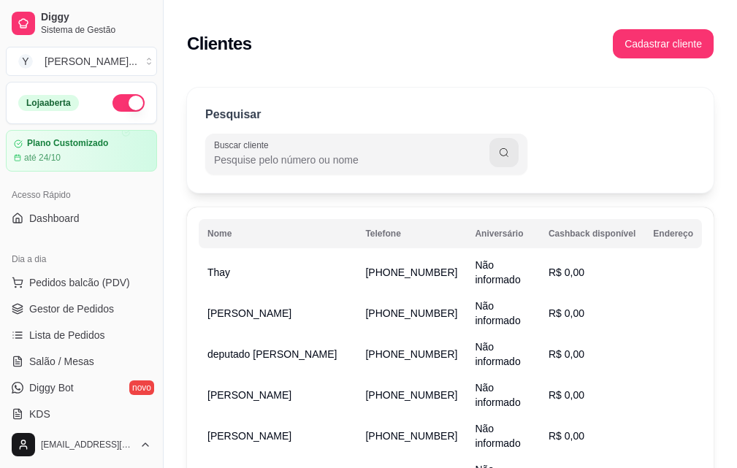
click at [517, 22] on div "Clientes Cadastrar cliente" at bounding box center [450, 44] width 526 height 53
click at [91, 336] on span "Lista de Pedidos" at bounding box center [67, 335] width 76 height 15
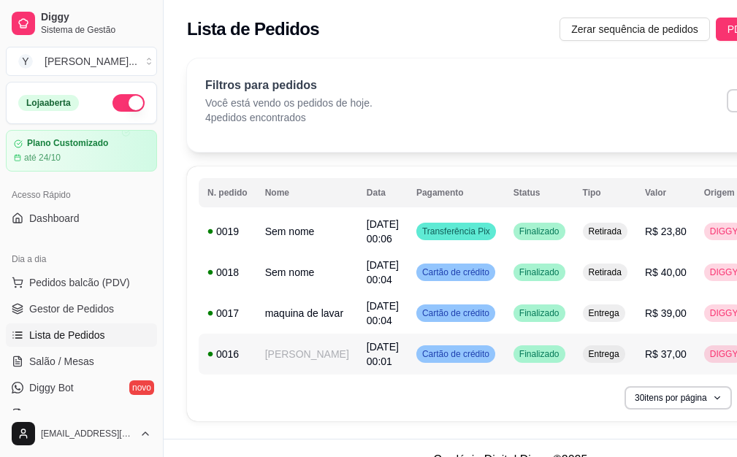
scroll to position [23, 0]
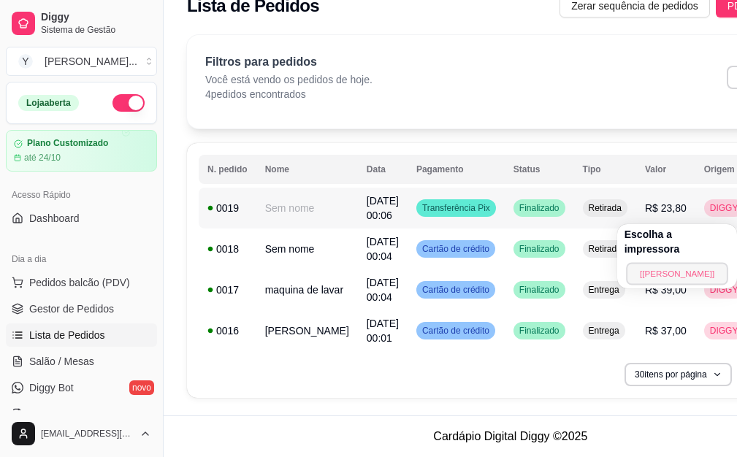
click at [682, 262] on button "[[PERSON_NAME]]" at bounding box center [677, 273] width 102 height 23
